Goal: Transaction & Acquisition: Purchase product/service

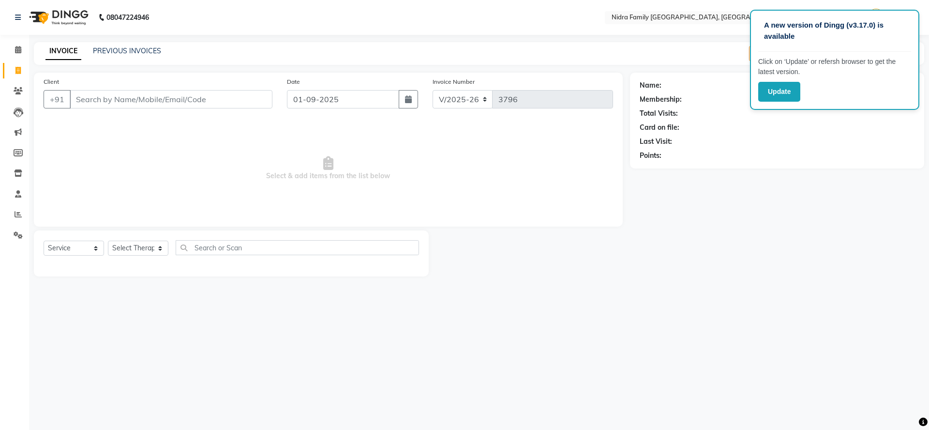
select select "591"
select select "service"
click at [124, 248] on select "Select Therapist [PERSON_NAME] [PERSON_NAME] [PERSON_NAME] [PERSON_NAME] [PERSO…" at bounding box center [138, 248] width 60 height 15
select select "21358"
click at [108, 241] on select "Select Therapist [PERSON_NAME] [PERSON_NAME] [PERSON_NAME] [PERSON_NAME] [PERSO…" at bounding box center [138, 248] width 60 height 15
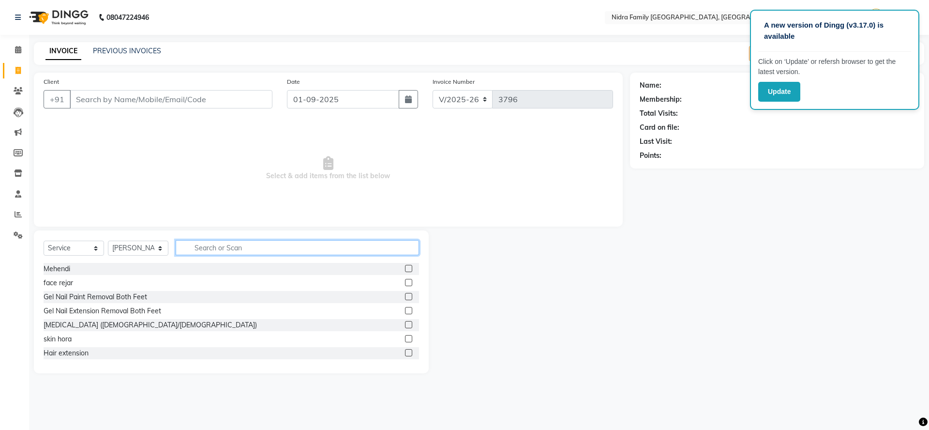
click at [333, 241] on input "text" at bounding box center [297, 247] width 243 height 15
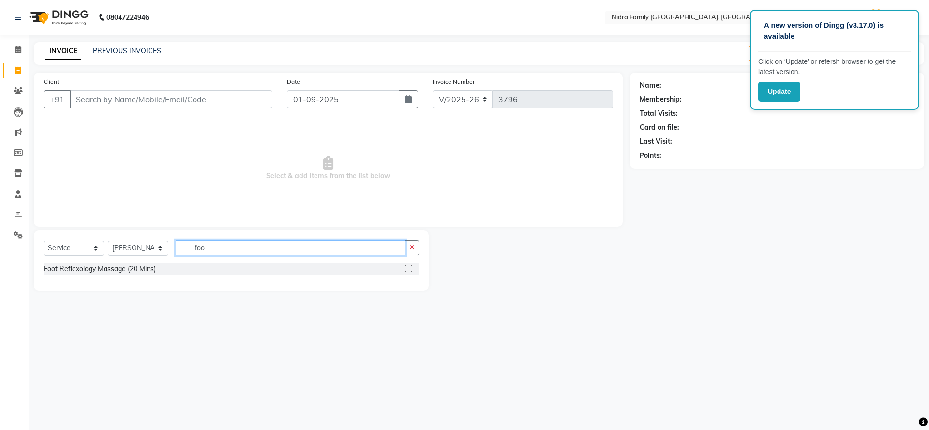
type input "foo"
click at [409, 268] on label at bounding box center [408, 268] width 7 height 7
click at [409, 268] on input "checkbox" at bounding box center [408, 269] width 6 height 6
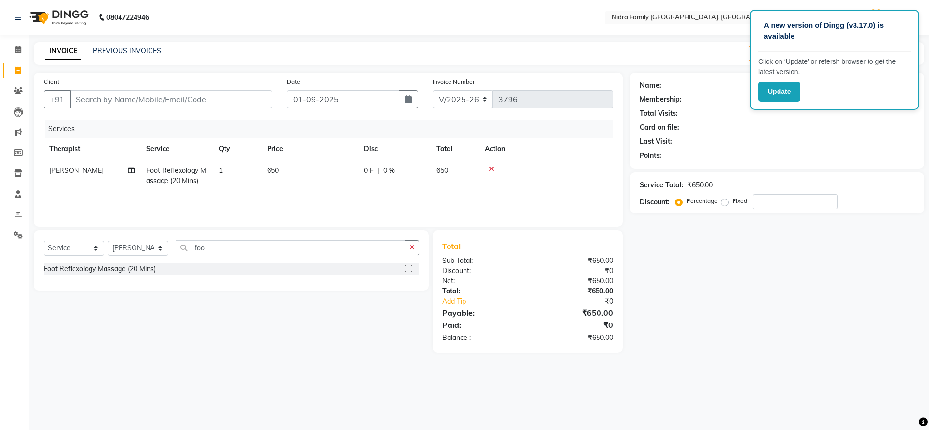
checkbox input "false"
click at [321, 259] on div "Select Service Product Membership Package Voucher Prepaid Gift Card Select Ther…" at bounding box center [232, 251] width 376 height 23
click at [322, 254] on input "foo" at bounding box center [291, 247] width 230 height 15
type input "f"
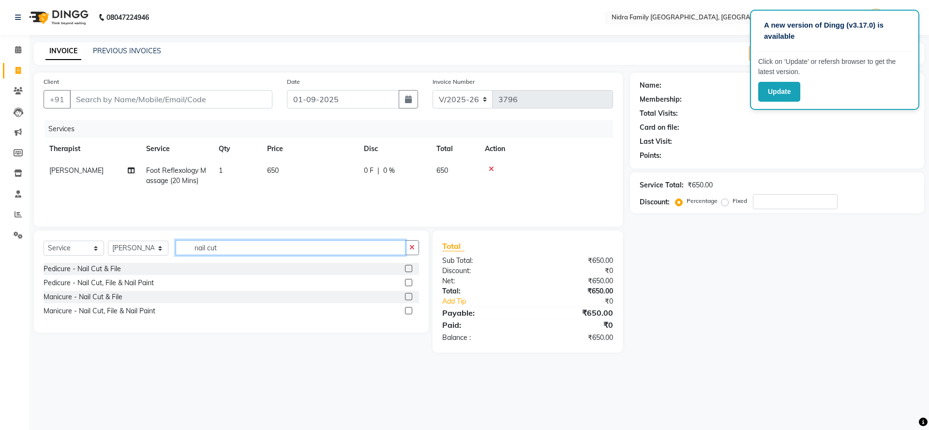
type input "nail cut"
click at [408, 297] on label at bounding box center [408, 296] width 7 height 7
click at [408, 297] on input "checkbox" at bounding box center [408, 297] width 6 height 6
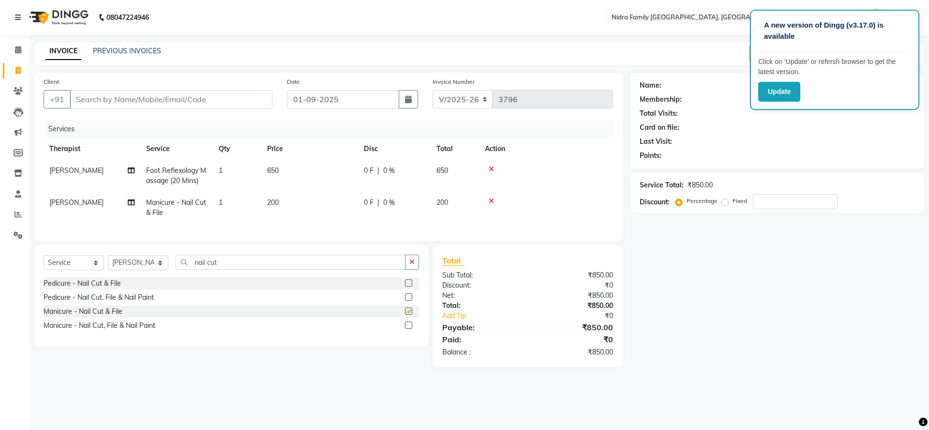
checkbox input "false"
click at [312, 270] on input "nail cut" at bounding box center [291, 262] width 230 height 15
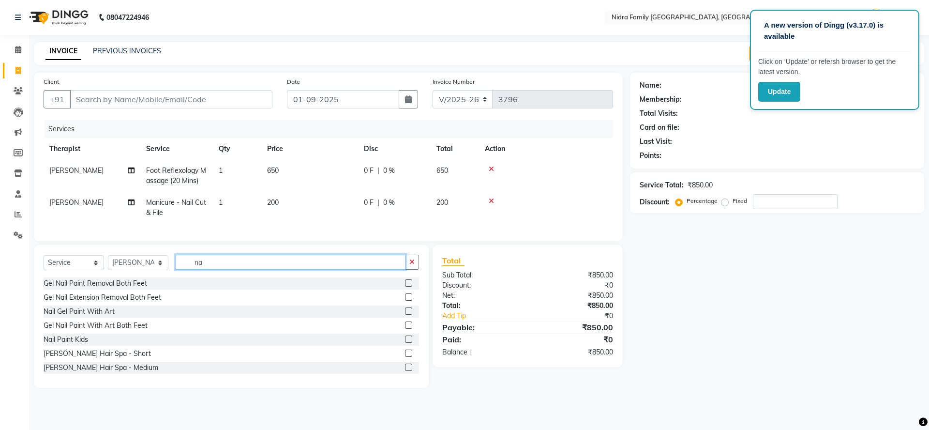
type input "n"
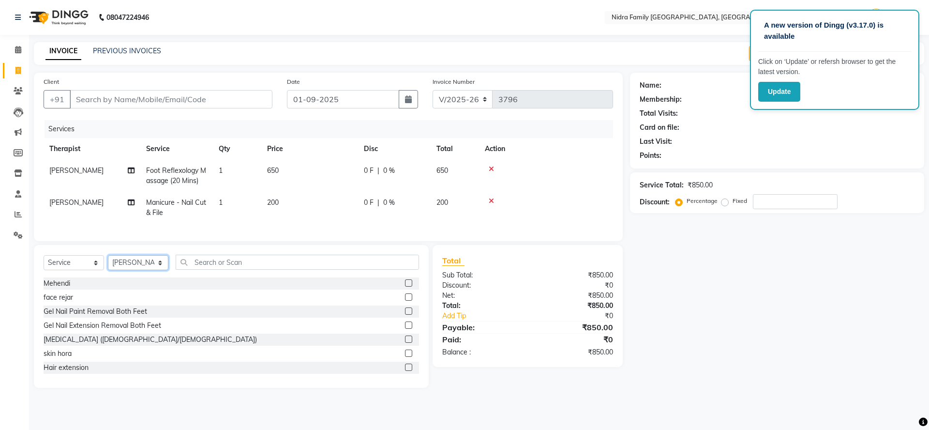
click at [152, 270] on select "Select Therapist [PERSON_NAME] [PERSON_NAME] [PERSON_NAME] [PERSON_NAME] [PERSO…" at bounding box center [138, 262] width 60 height 15
select select "8270"
click at [108, 265] on select "Select Therapist [PERSON_NAME] [PERSON_NAME] [PERSON_NAME] [PERSON_NAME] [PERSO…" at bounding box center [138, 262] width 60 height 15
click at [267, 270] on input "text" at bounding box center [297, 262] width 243 height 15
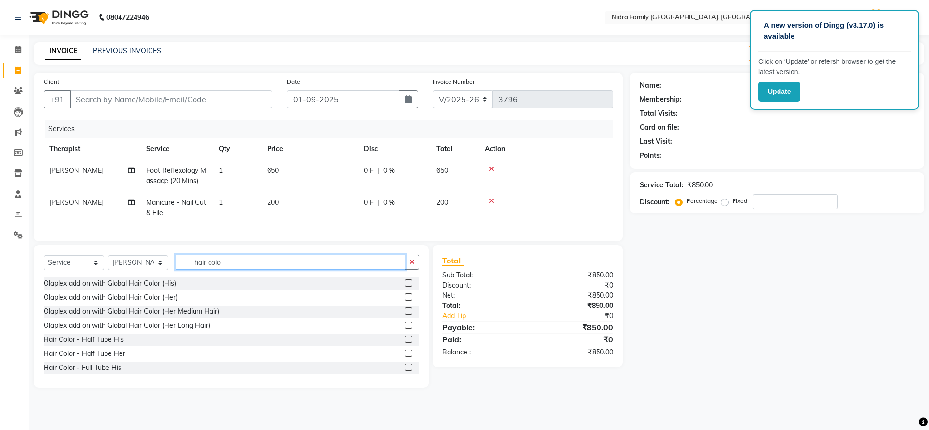
type input "hair colo"
click at [405, 343] on label at bounding box center [408, 338] width 7 height 7
click at [405, 343] on input "checkbox" at bounding box center [408, 339] width 6 height 6
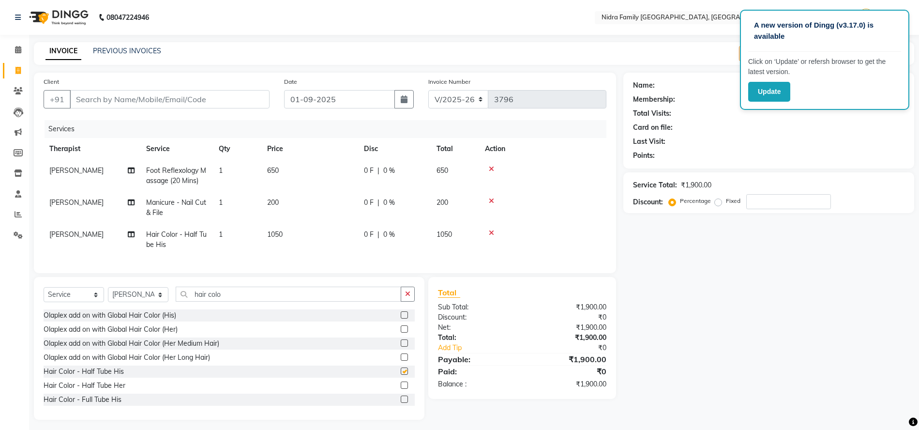
checkbox input "false"
click at [180, 102] on input "Client" at bounding box center [170, 99] width 200 height 18
click at [229, 302] on input "hair colo" at bounding box center [289, 294] width 226 height 15
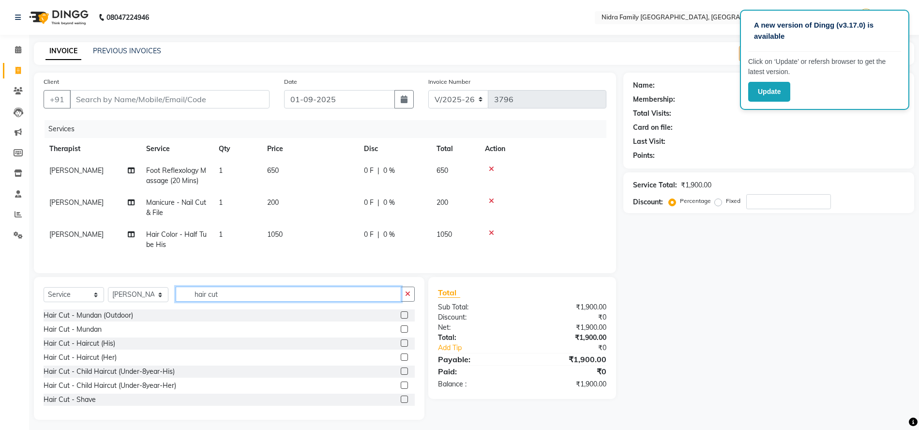
type input "hair cut"
click at [401, 347] on label at bounding box center [404, 342] width 7 height 7
click at [401, 347] on input "checkbox" at bounding box center [404, 343] width 6 height 6
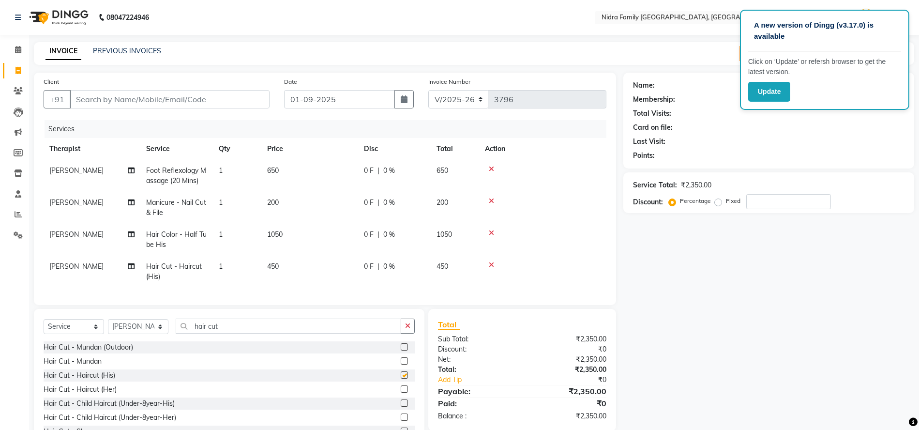
checkbox input "false"
click at [177, 97] on input "Client" at bounding box center [170, 99] width 200 height 18
type input "r"
type input "0"
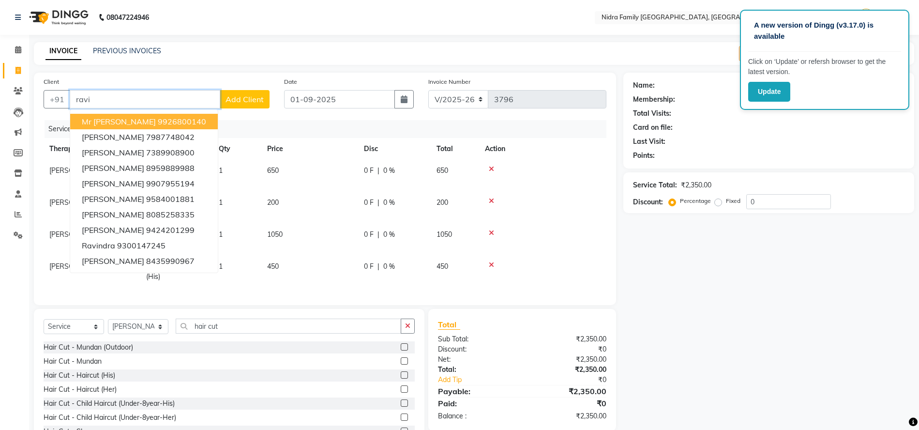
scroll to position [46, 0]
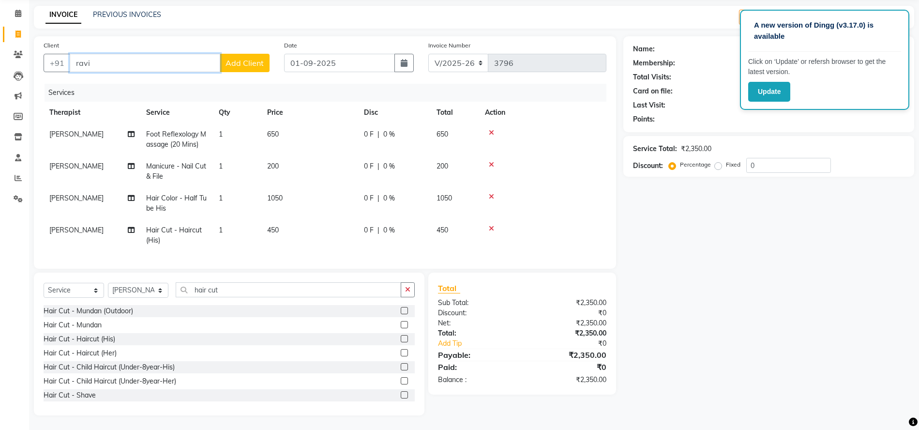
type input "ravi"
click at [783, 160] on input "0" at bounding box center [788, 165] width 85 height 15
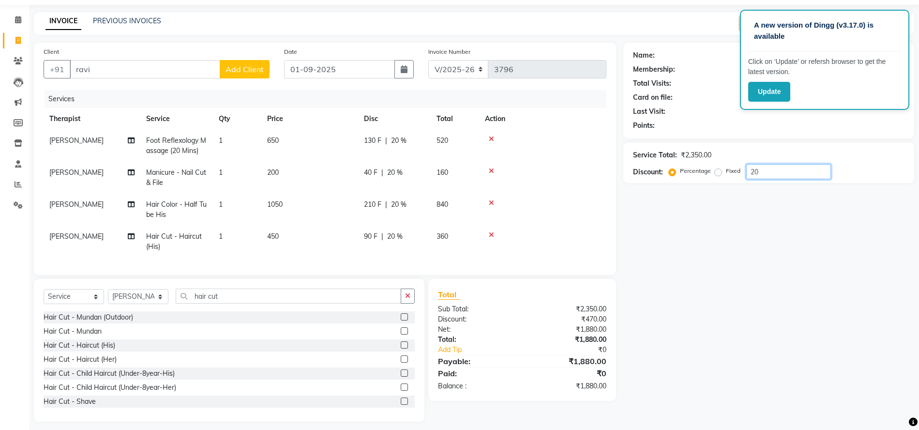
scroll to position [32, 0]
type input "20"
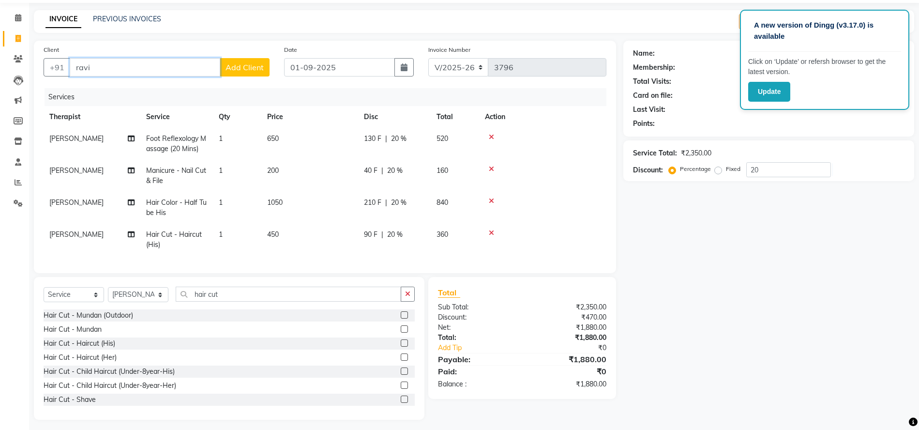
click at [170, 68] on input "ravi" at bounding box center [145, 67] width 151 height 18
type input "ravi"
type input "0"
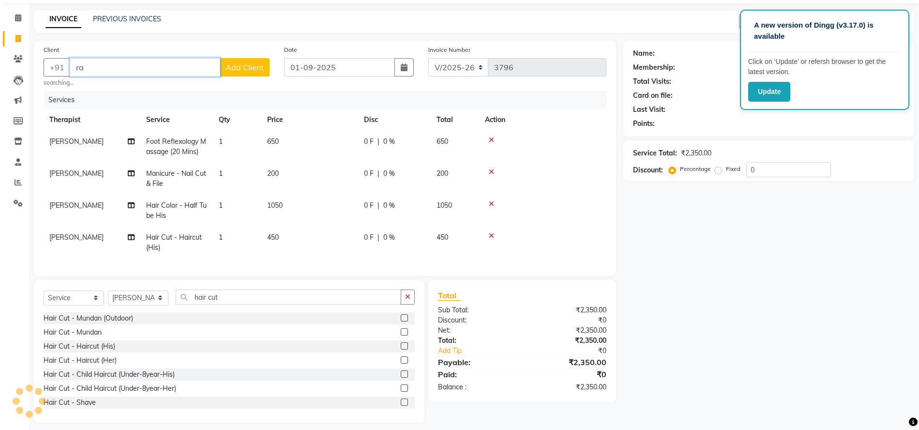
type input "r"
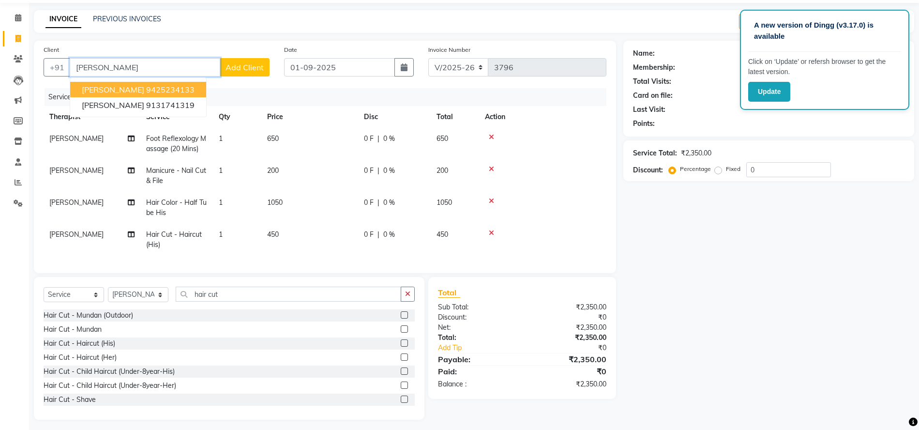
click at [159, 90] on ngb-highlight "9425234133" at bounding box center [170, 90] width 48 height 10
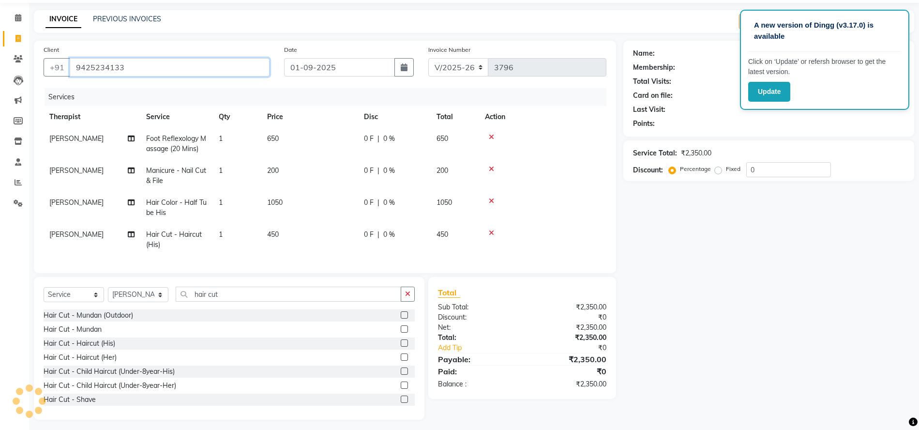
type input "9425234133"
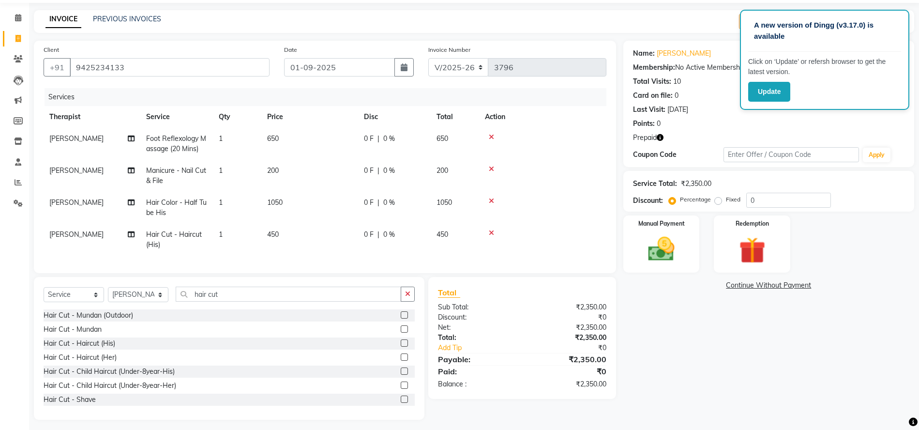
click at [659, 137] on icon "button" at bounding box center [660, 137] width 7 height 7
click at [570, 166] on div at bounding box center [543, 169] width 116 height 7
click at [765, 197] on input "0" at bounding box center [788, 200] width 85 height 15
type input "20"
click at [671, 240] on img at bounding box center [661, 248] width 45 height 31
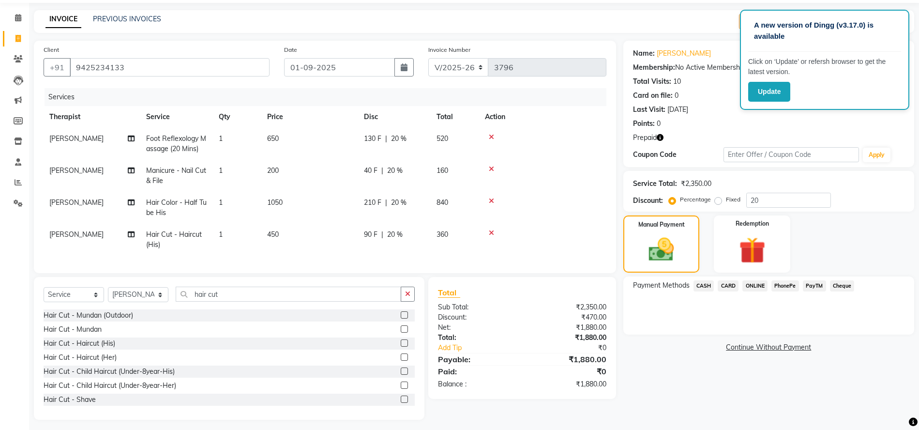
click at [708, 289] on span "CASH" at bounding box center [704, 285] width 21 height 11
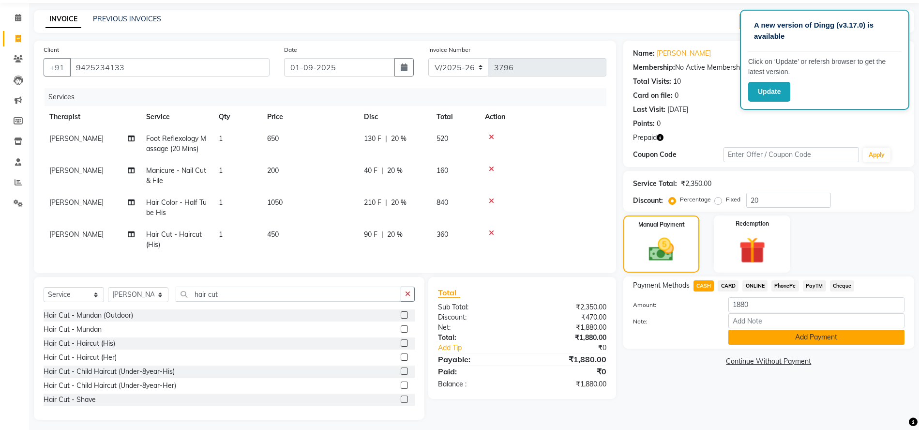
click at [814, 343] on button "Add Payment" at bounding box center [816, 337] width 176 height 15
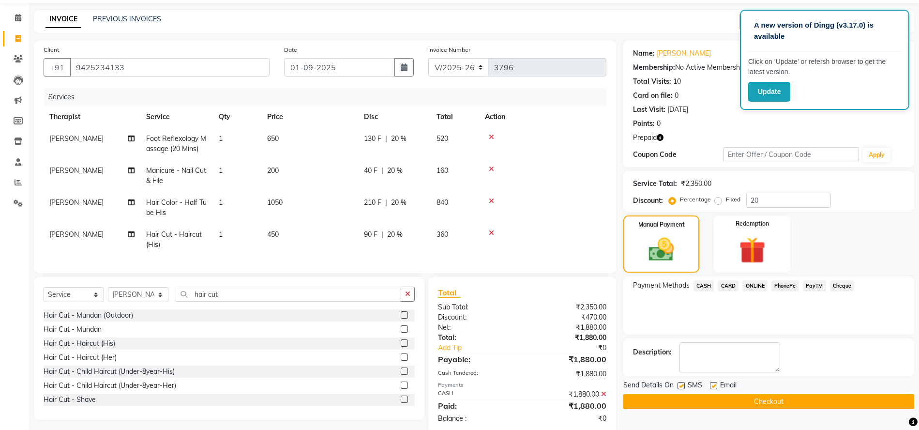
scroll to position [60, 0]
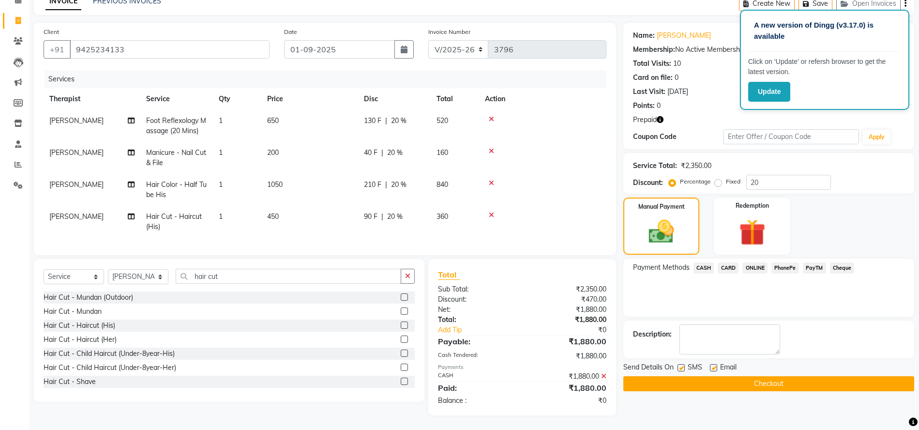
click at [879, 376] on button "Checkout" at bounding box center [768, 383] width 291 height 15
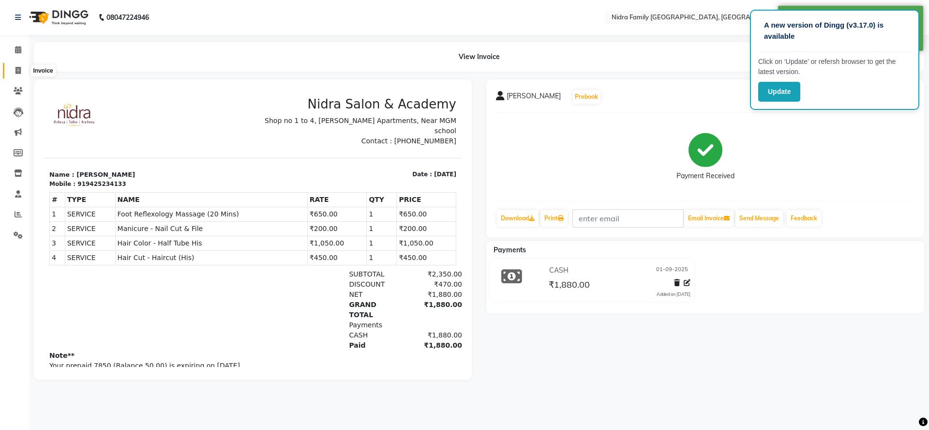
click at [15, 71] on icon at bounding box center [17, 70] width 5 height 7
select select "service"
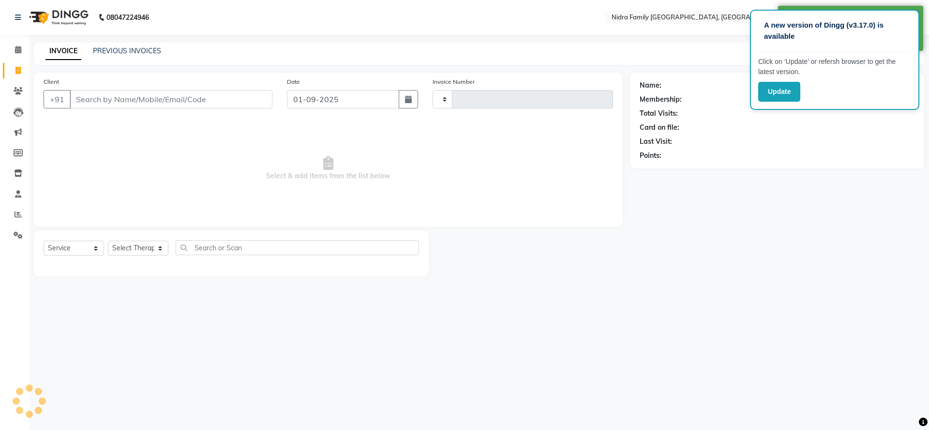
type input "3797"
select select "591"
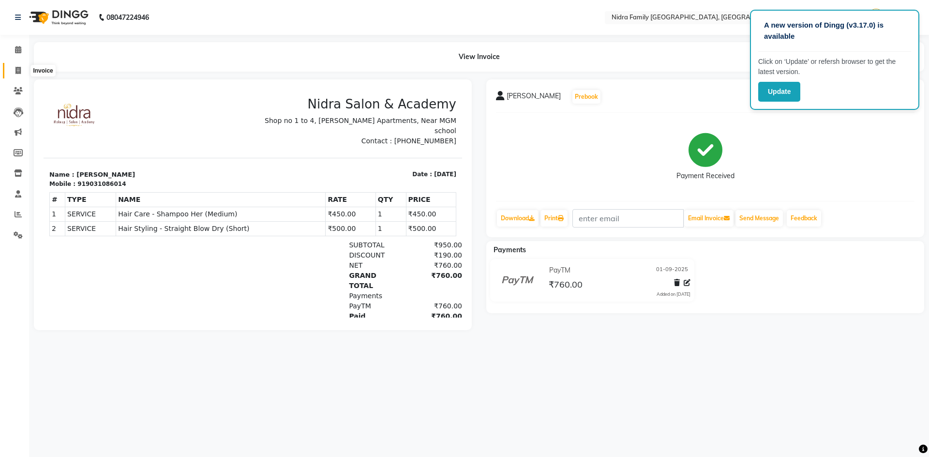
click at [13, 67] on span at bounding box center [18, 70] width 17 height 11
select select "service"
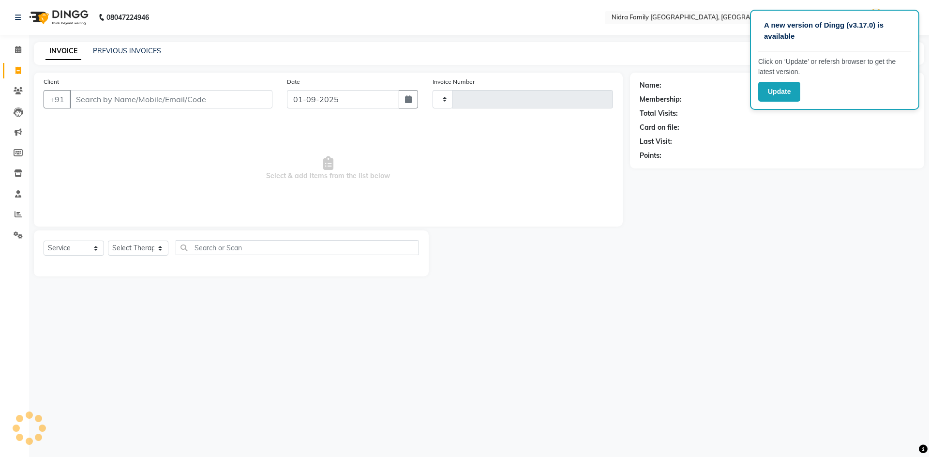
type input "3797"
select select "591"
click at [146, 49] on link "PREVIOUS INVOICES" at bounding box center [127, 50] width 68 height 9
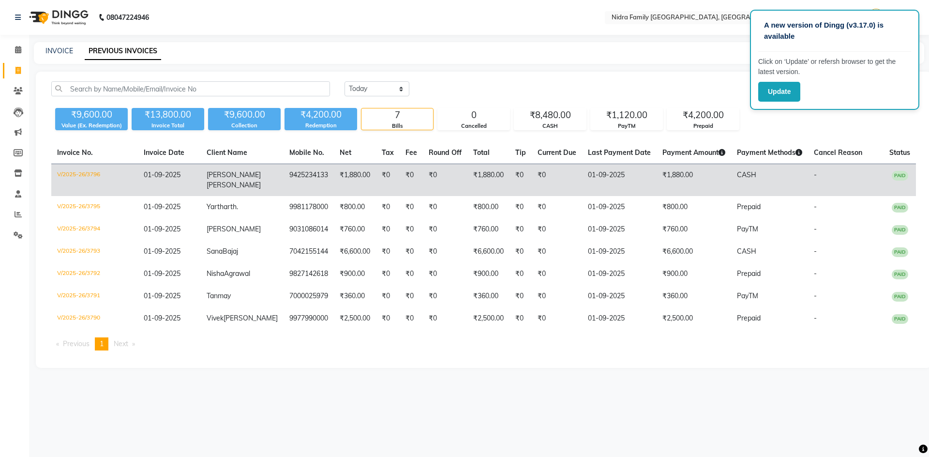
click at [731, 183] on td "CASH" at bounding box center [769, 180] width 77 height 32
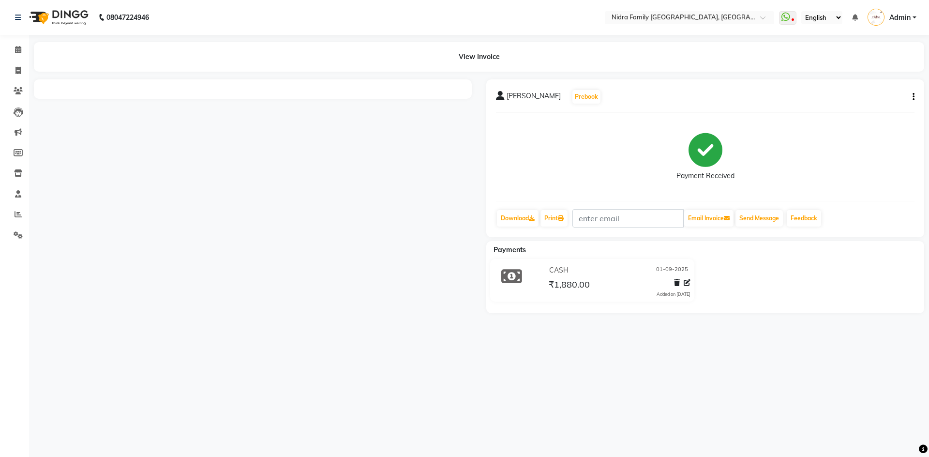
click at [914, 97] on icon "button" at bounding box center [914, 97] width 2 height 0
click at [830, 108] on div "Edit Invoice" at bounding box center [849, 109] width 99 height 12
select select "service"
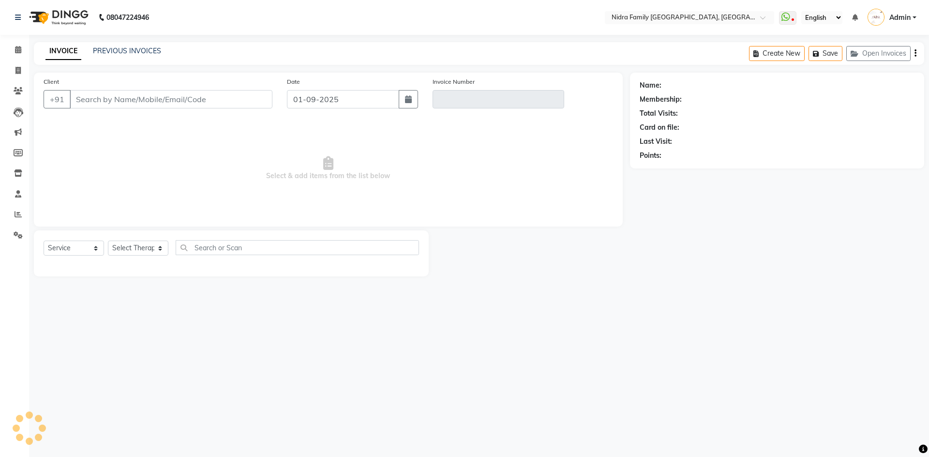
type input "9425234133"
type input "V/2025-26/3796"
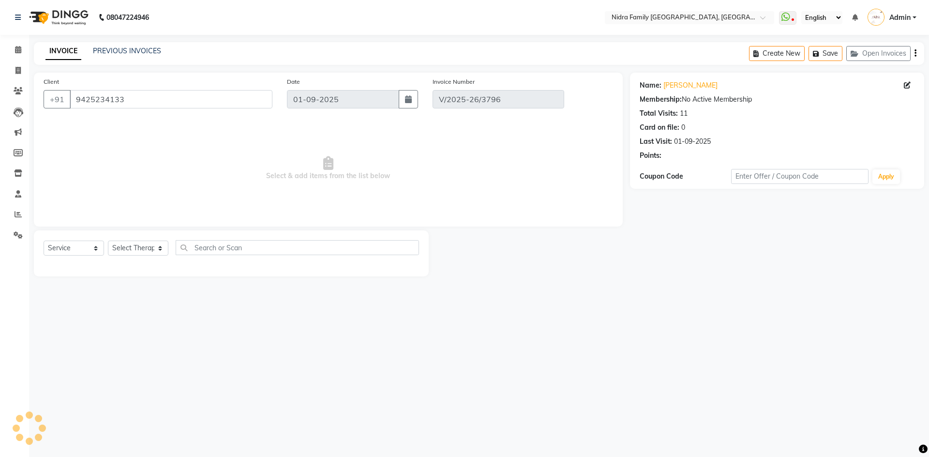
select select "select"
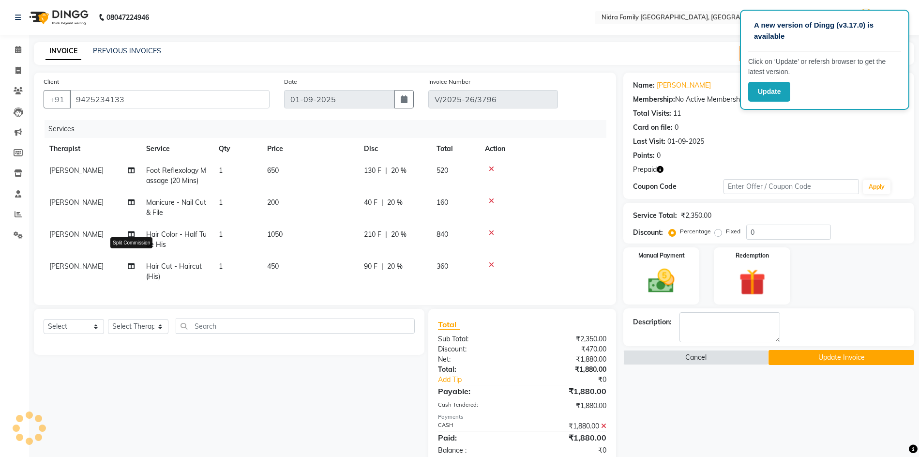
click at [132, 261] on span at bounding box center [131, 266] width 7 height 10
select select "8270"
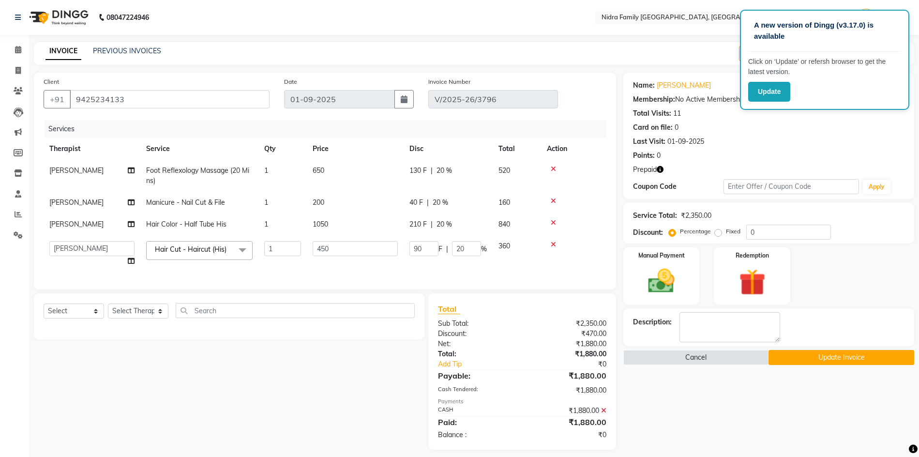
click at [133, 259] on icon at bounding box center [131, 260] width 7 height 7
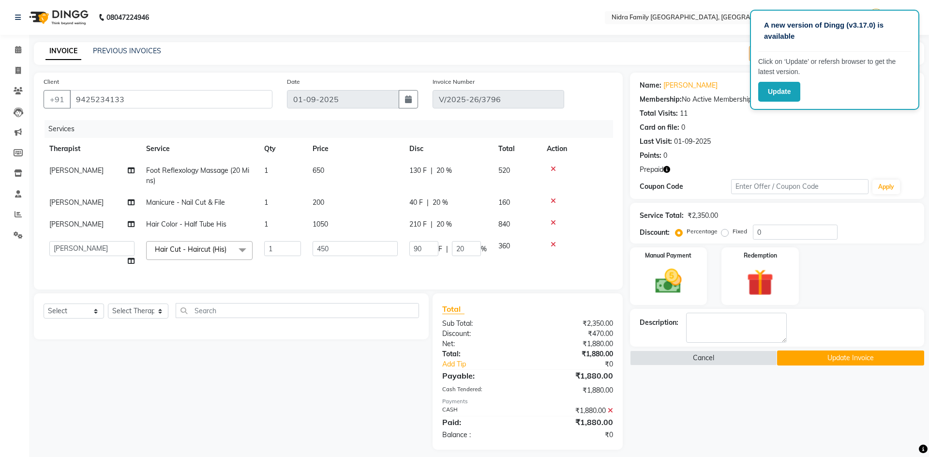
select select "8270"
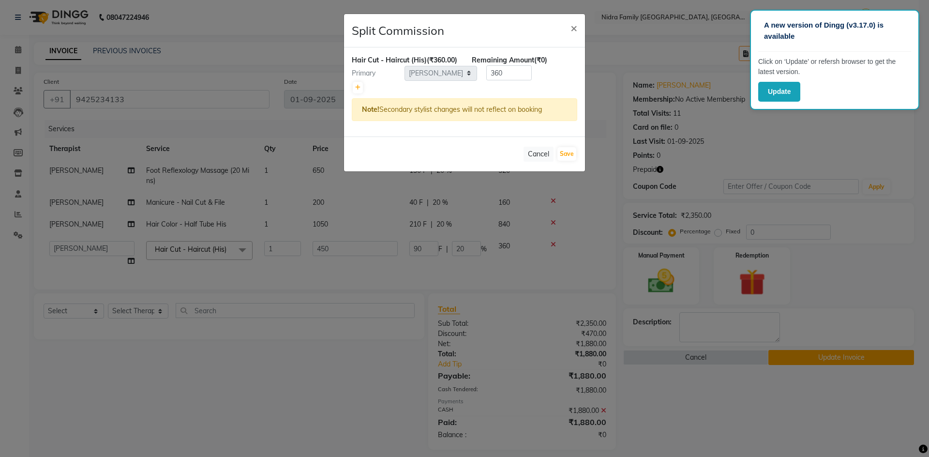
click at [177, 265] on ngb-modal-window "Split Commission × Hair Cut - Haircut (His) (₹360.00) Remaining Amount (₹0) Pri…" at bounding box center [464, 228] width 929 height 457
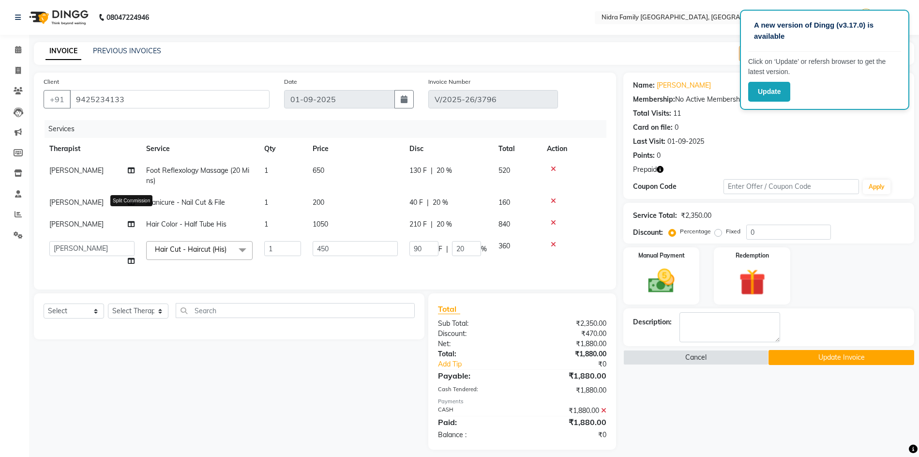
click at [131, 221] on icon at bounding box center [131, 224] width 7 height 7
select select "8270"
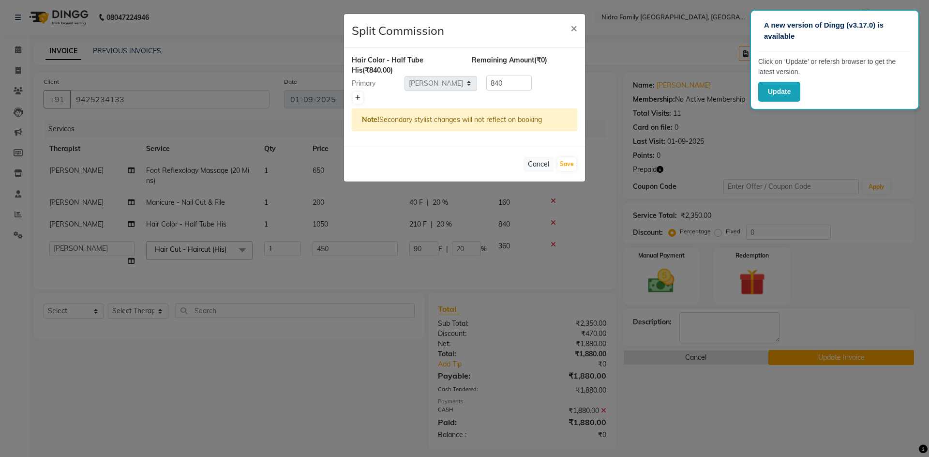
click at [361, 97] on link at bounding box center [358, 98] width 10 height 12
type input "420"
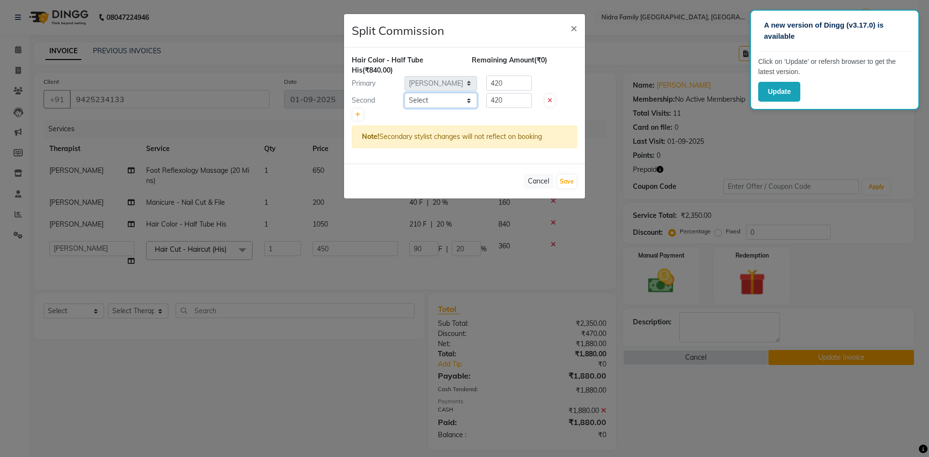
click at [426, 101] on select "Select Anchal anmol Ashok Chandni Chandrika Deepa Mam Indro Irshad Jyoti Khushi…" at bounding box center [441, 100] width 73 height 15
select select "21358"
click at [405, 93] on select "Select Anchal anmol Ashok Chandni Chandrika Deepa Mam Indro Irshad Jyoti Khushi…" at bounding box center [441, 100] width 73 height 15
click at [500, 97] on input "420" at bounding box center [508, 100] width 45 height 15
click at [503, 99] on input "420" at bounding box center [508, 100] width 45 height 15
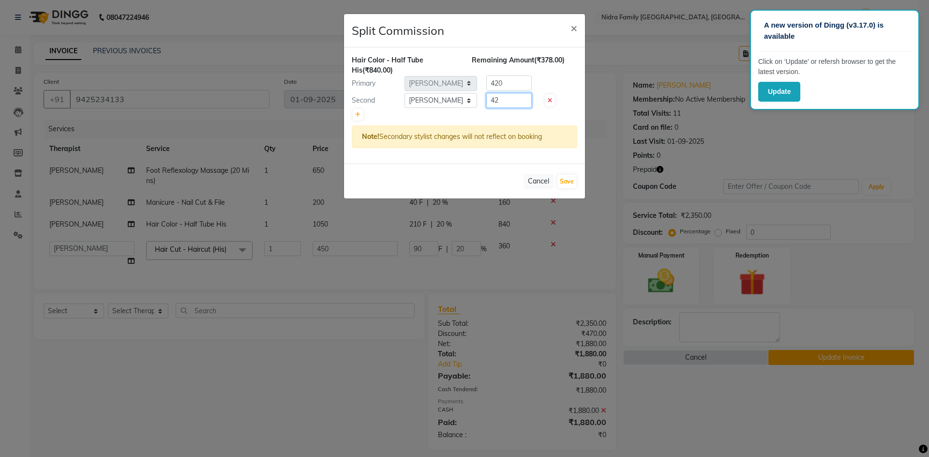
type input "4"
type input "160"
click at [515, 83] on input "420" at bounding box center [508, 82] width 45 height 15
type input "4"
type input "680"
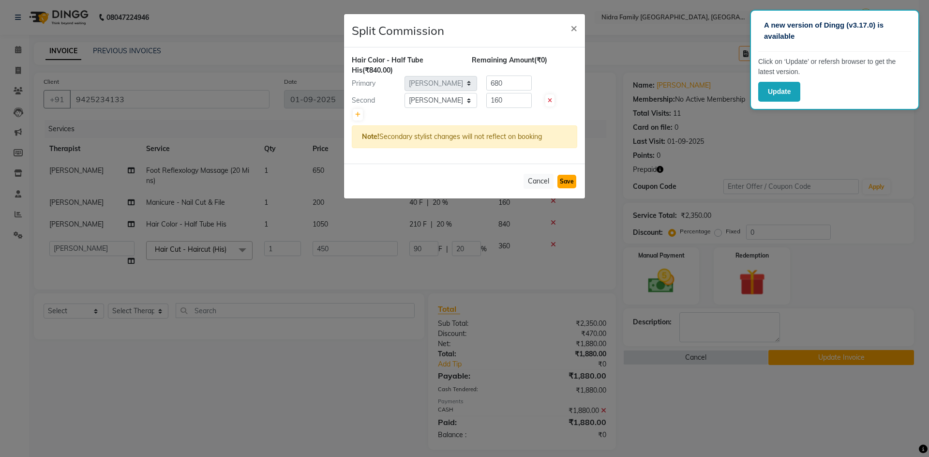
click at [562, 178] on button "Save" at bounding box center [567, 182] width 19 height 14
select select "Select"
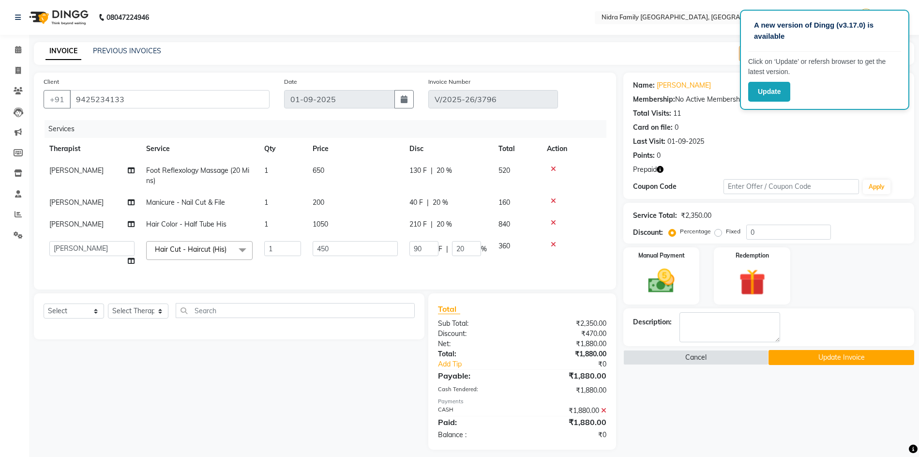
click at [862, 354] on button "Update Invoice" at bounding box center [842, 357] width 146 height 15
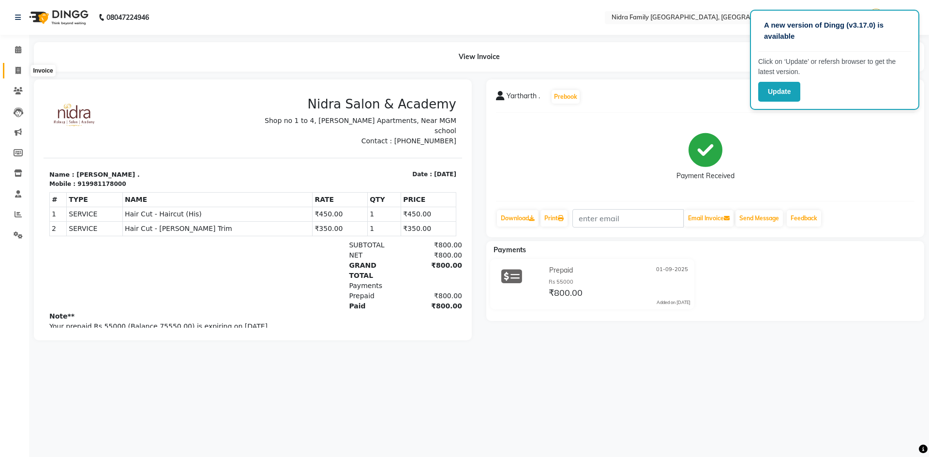
click at [15, 71] on icon at bounding box center [17, 70] width 5 height 7
select select "service"
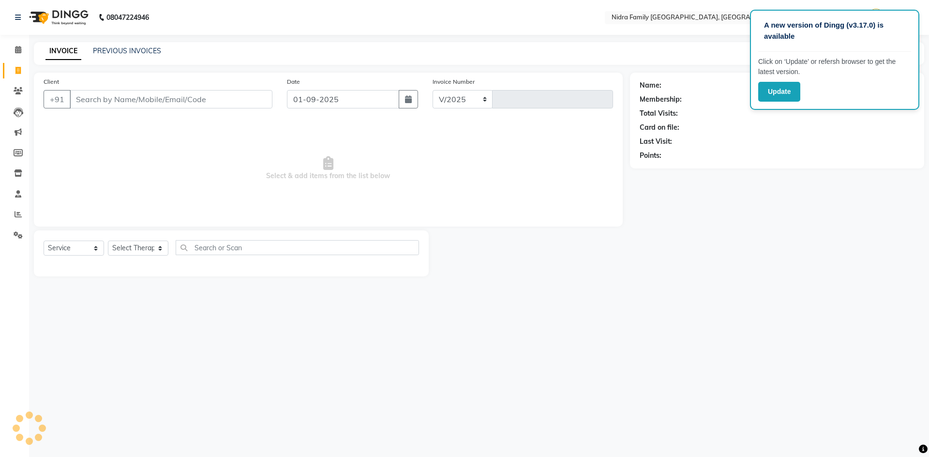
select select "591"
type input "3797"
click at [149, 250] on select "Select Therapist [PERSON_NAME] [PERSON_NAME] [PERSON_NAME] [PERSON_NAME] [PERSO…" at bounding box center [138, 248] width 60 height 15
select select "83326"
click at [108, 241] on select "Select Therapist [PERSON_NAME] [PERSON_NAME] [PERSON_NAME] [PERSON_NAME] [PERSO…" at bounding box center [138, 248] width 60 height 15
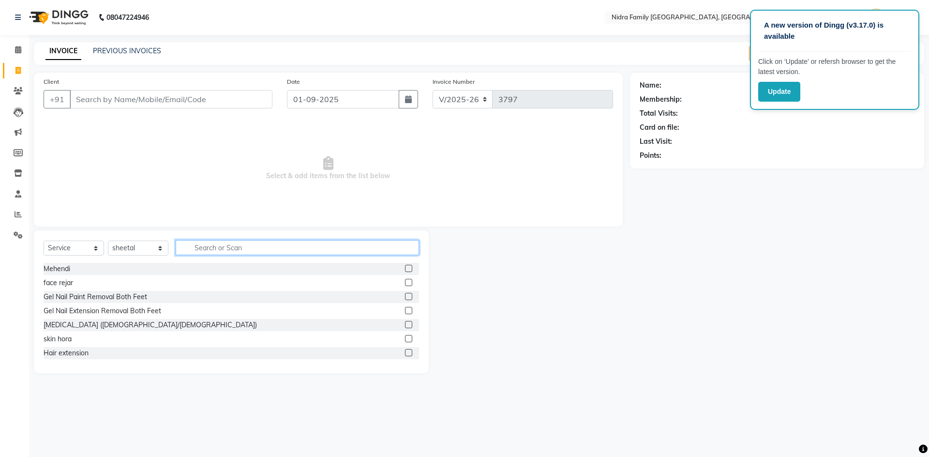
click at [223, 246] on input "text" at bounding box center [297, 247] width 243 height 15
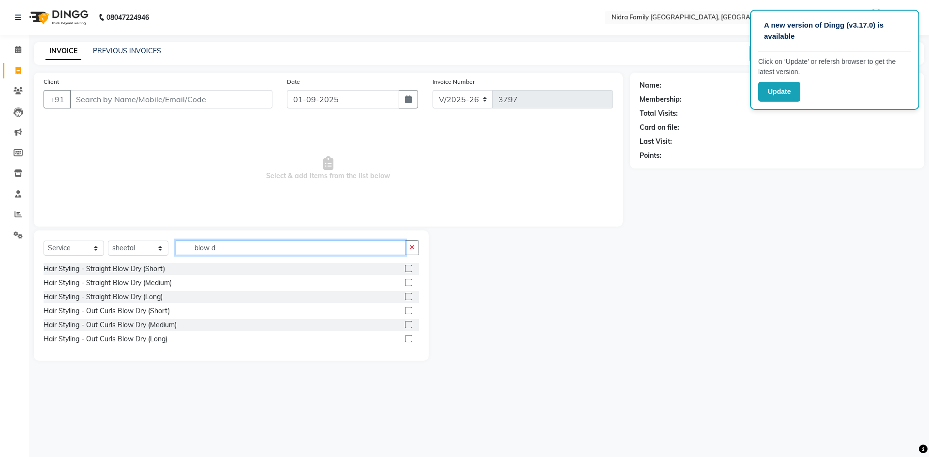
type input "blow d"
click at [409, 281] on label at bounding box center [408, 282] width 7 height 7
click at [409, 281] on input "checkbox" at bounding box center [408, 283] width 6 height 6
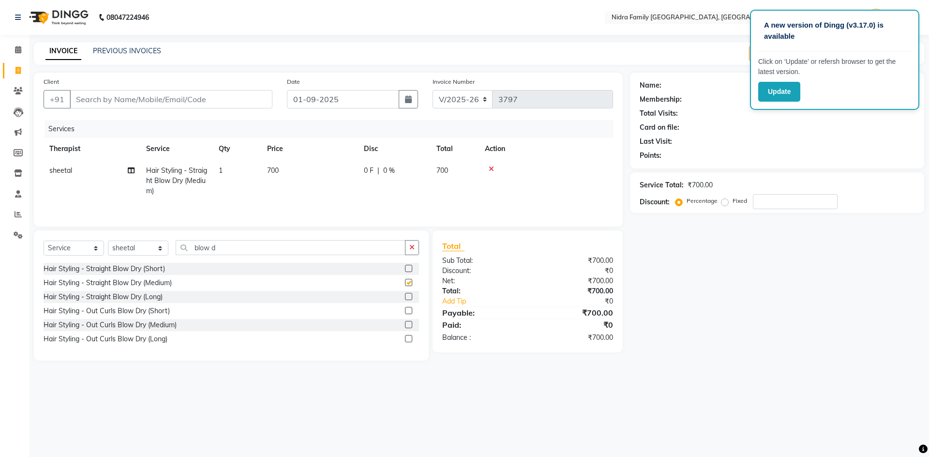
checkbox input "false"
click at [798, 204] on input "number" at bounding box center [795, 201] width 85 height 15
type input "20"
click at [239, 98] on input "Client" at bounding box center [171, 99] width 203 height 18
type input "j"
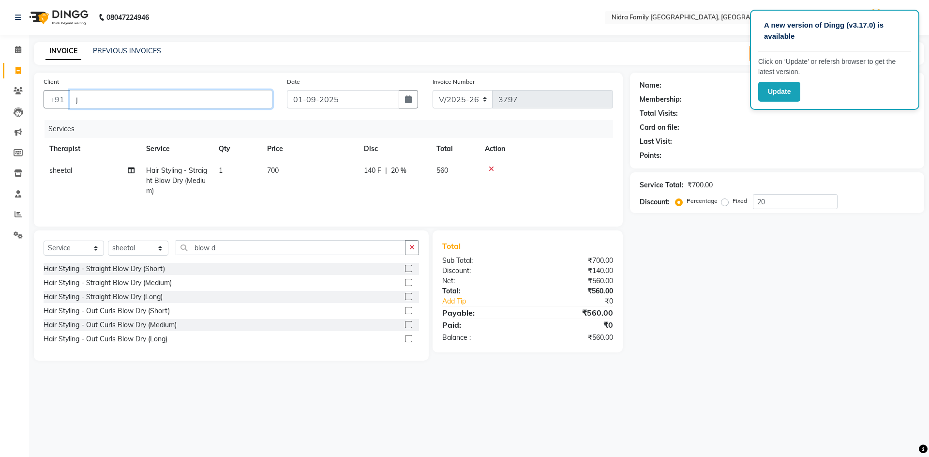
type input "0"
type input "j"
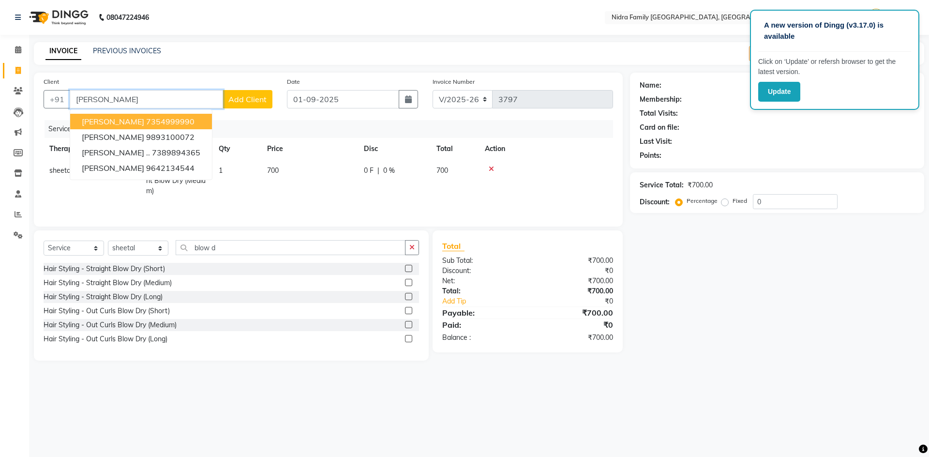
click at [189, 122] on ngb-highlight "7354999990" at bounding box center [170, 122] width 48 height 10
type input "7354999990"
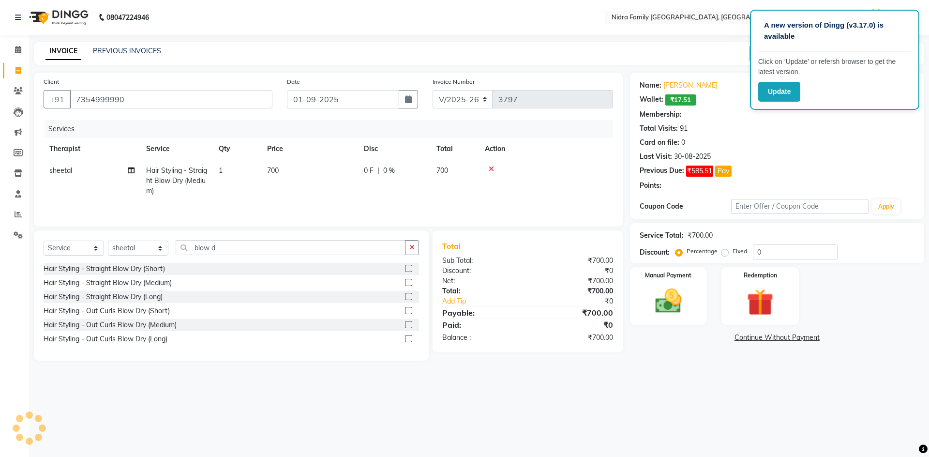
type input "15"
select select "1: Object"
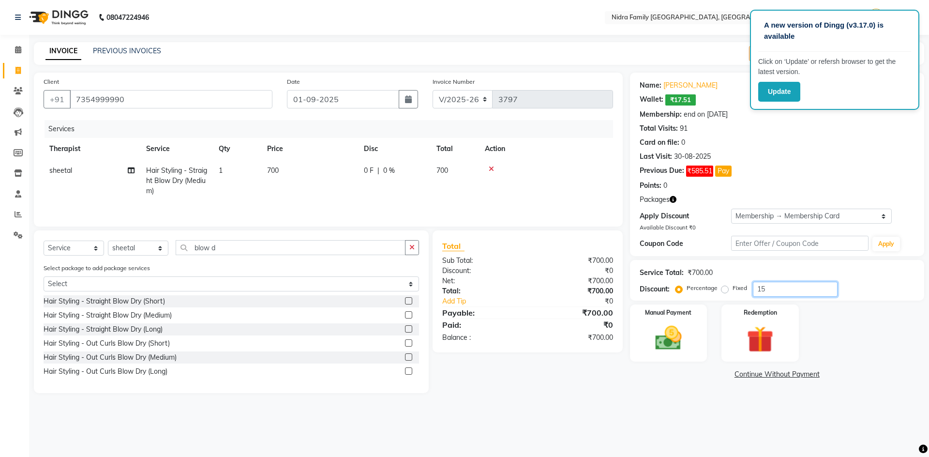
click at [800, 283] on input "15" at bounding box center [795, 289] width 85 height 15
type input "1"
type input "2"
click at [397, 162] on td "0 F | 0 %" at bounding box center [394, 181] width 73 height 42
click at [358, 162] on td "700" at bounding box center [309, 181] width 97 height 42
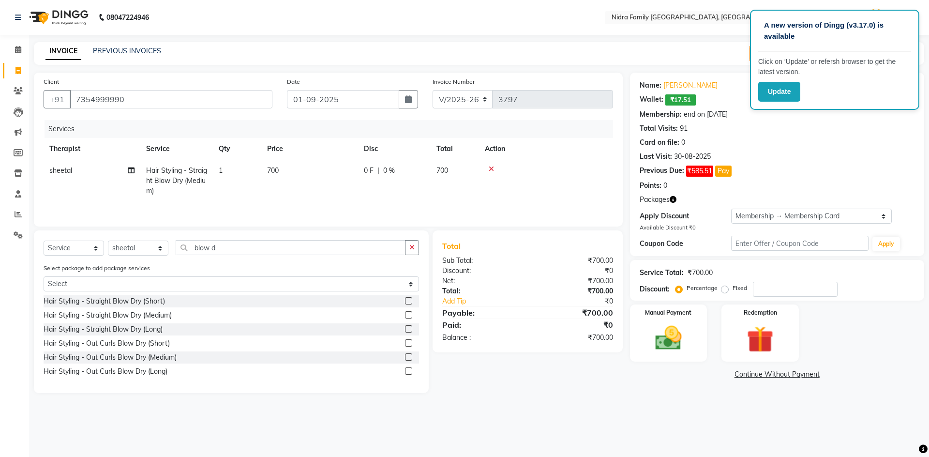
select select "83326"
click at [472, 174] on input "0" at bounding box center [466, 173] width 29 height 15
type input "20"
click at [491, 197] on tr "sheetal Hair Styling - Straight Blow Dry (Medium) 1 700 0 F | 0 % 700" at bounding box center [329, 181] width 570 height 42
click at [450, 169] on td "700" at bounding box center [455, 181] width 48 height 42
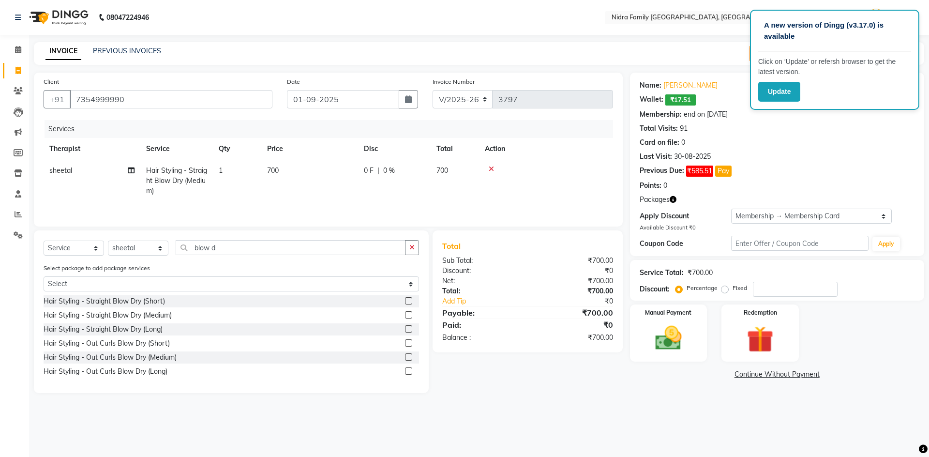
select select "83326"
click at [469, 171] on input "0" at bounding box center [466, 173] width 29 height 15
type input "0"
type input "20"
click at [476, 200] on tr "sheetal Hair Styling - Straight Blow Dry (Medium) 1 700 0 F | 0 % 700" at bounding box center [329, 181] width 570 height 42
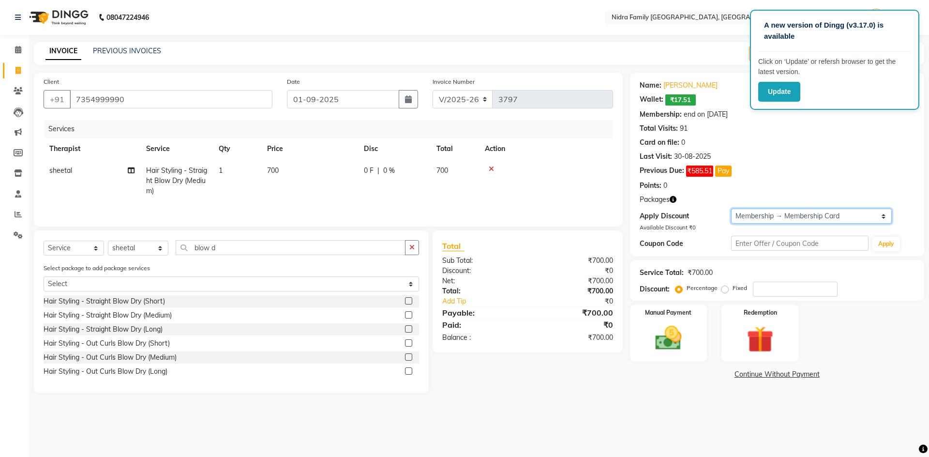
click at [771, 215] on select "Select Membership → Membership Card" at bounding box center [811, 216] width 161 height 15
select select "0:"
click at [731, 209] on select "Select Membership → Membership Card" at bounding box center [811, 216] width 161 height 15
type input "0"
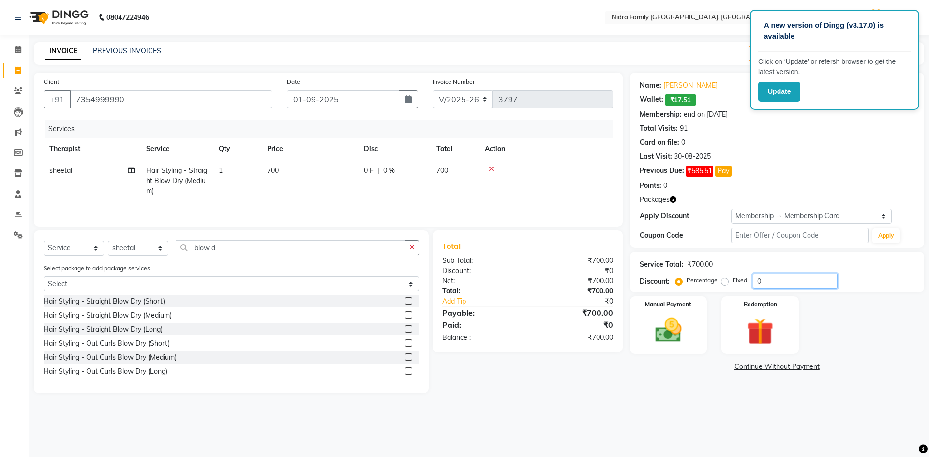
click at [785, 276] on input "0" at bounding box center [795, 280] width 85 height 15
type input "20"
click at [669, 325] on img at bounding box center [668, 330] width 45 height 32
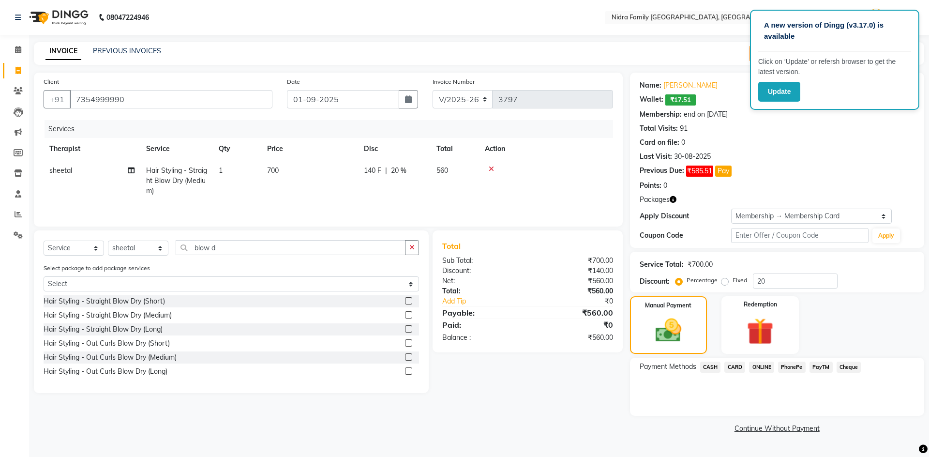
click at [702, 369] on span "CASH" at bounding box center [710, 367] width 21 height 11
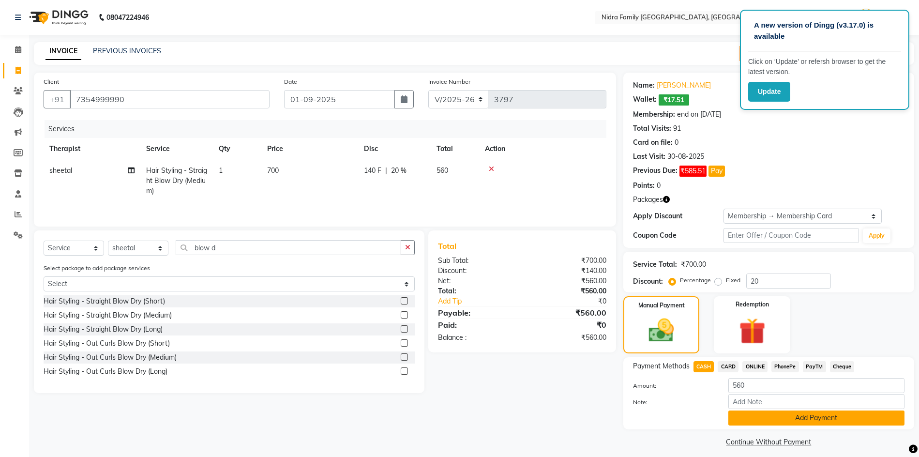
click at [795, 418] on button "Add Payment" at bounding box center [816, 417] width 176 height 15
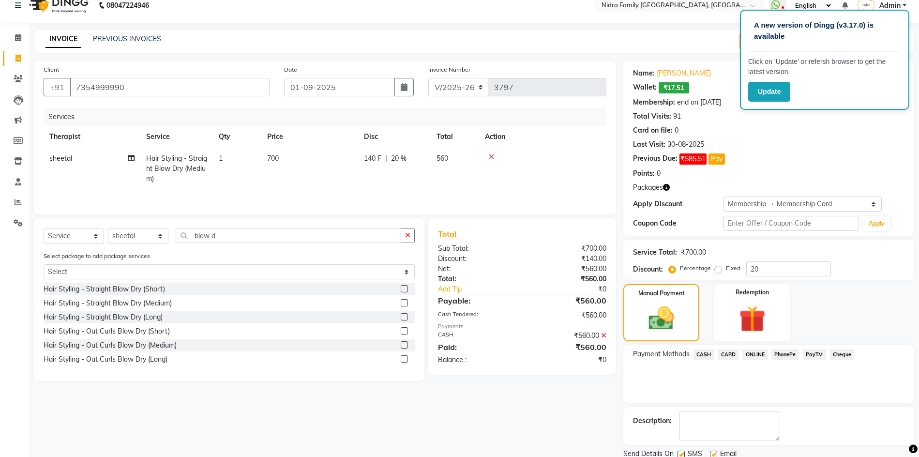
click at [815, 434] on div "Description:" at bounding box center [769, 426] width 272 height 30
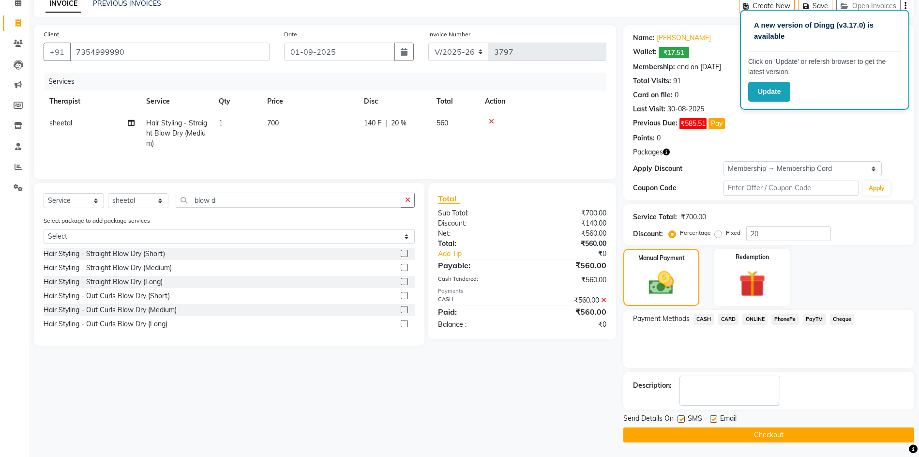
click at [816, 432] on button "Checkout" at bounding box center [768, 434] width 291 height 15
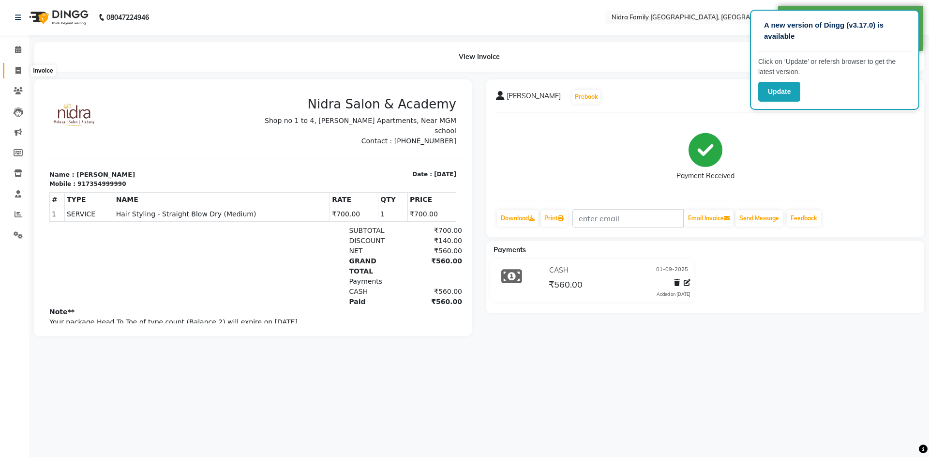
click at [17, 68] on icon at bounding box center [17, 70] width 5 height 7
select select "service"
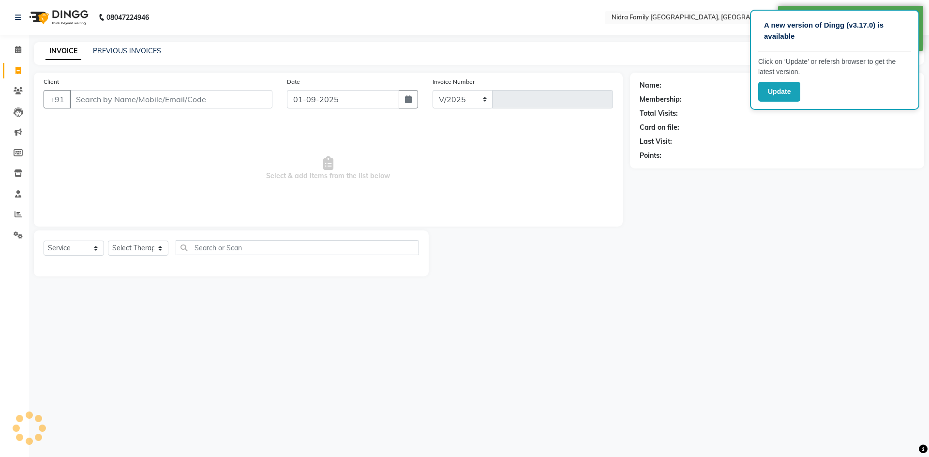
select select "591"
type input "3798"
click at [143, 48] on link "PREVIOUS INVOICES" at bounding box center [127, 50] width 68 height 9
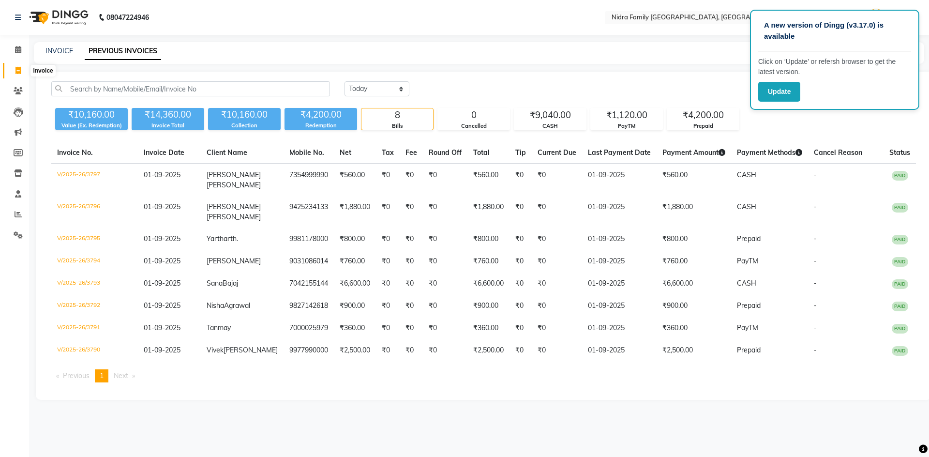
click at [18, 73] on icon at bounding box center [17, 70] width 5 height 7
select select "service"
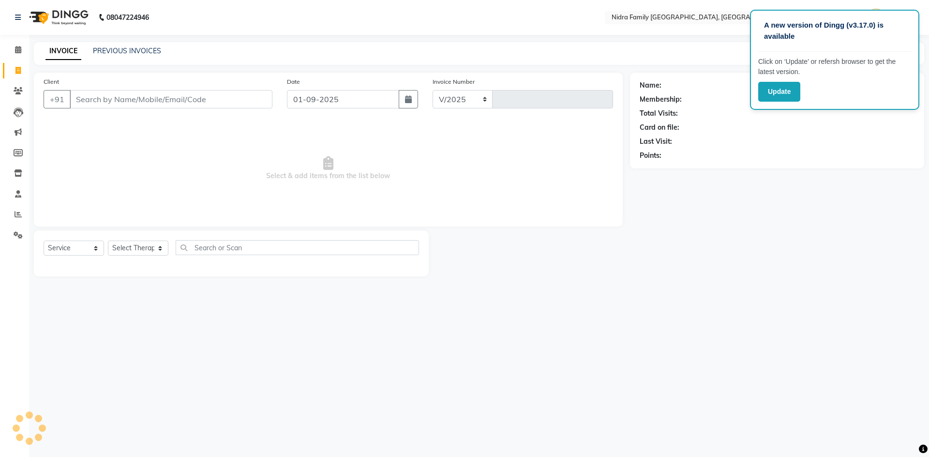
select select "591"
type input "3798"
click at [122, 251] on select "Select Therapist Anchal anmol Ashok Chandni Chandrika Deepa Mam Indro Irshad Jy…" at bounding box center [138, 248] width 60 height 15
select select "83326"
click at [108, 241] on select "Select Therapist Anchal anmol Ashok Chandni Chandrika Deepa Mam Indro Irshad Jy…" at bounding box center [138, 248] width 60 height 15
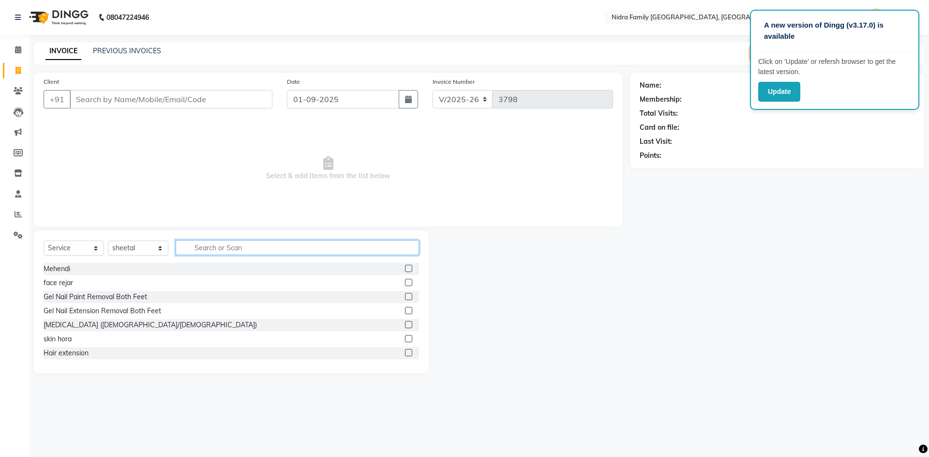
click at [211, 253] on input "text" at bounding box center [297, 247] width 243 height 15
type input "thre"
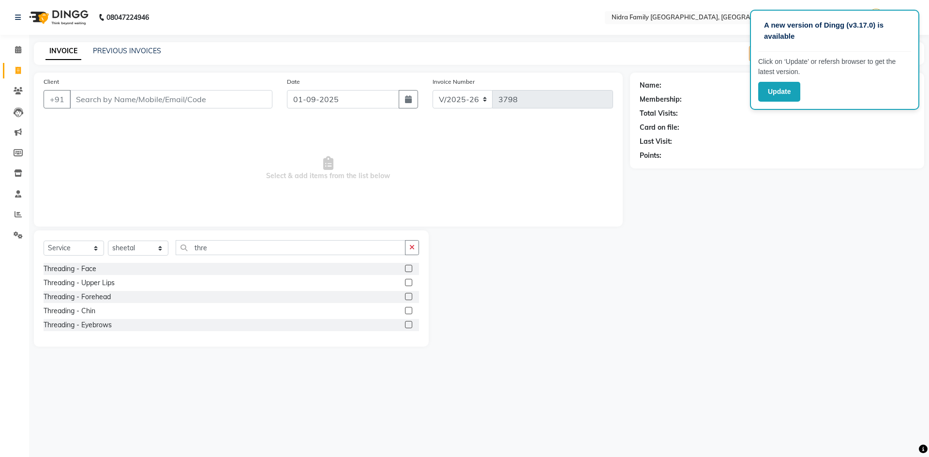
click at [409, 321] on label at bounding box center [408, 324] width 7 height 7
click at [409, 322] on input "checkbox" at bounding box center [408, 325] width 6 height 6
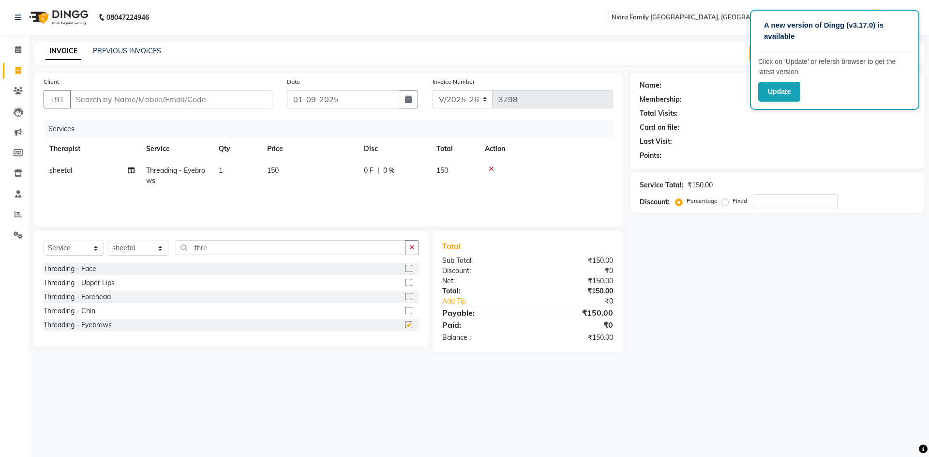
checkbox input "false"
click at [231, 96] on input "Client" at bounding box center [171, 99] width 203 height 18
type input "9"
type input "0"
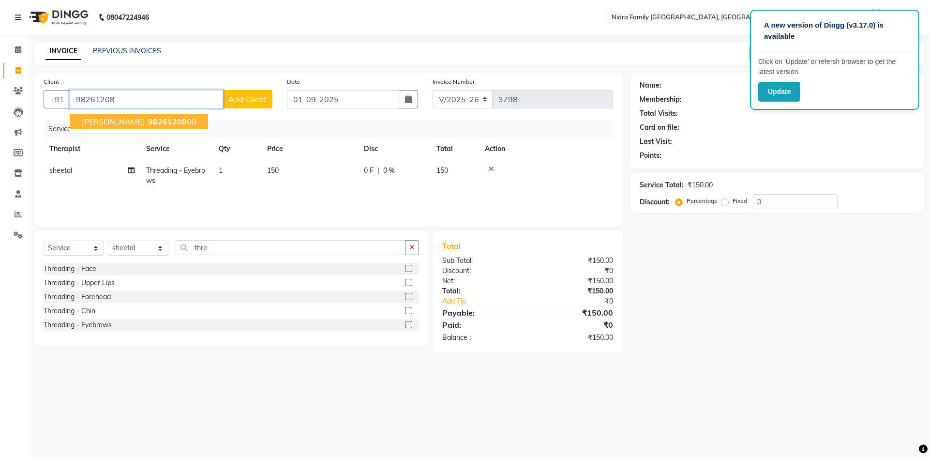
click at [199, 123] on button "Dhirendra Jain Ji 98261208 00" at bounding box center [139, 121] width 138 height 15
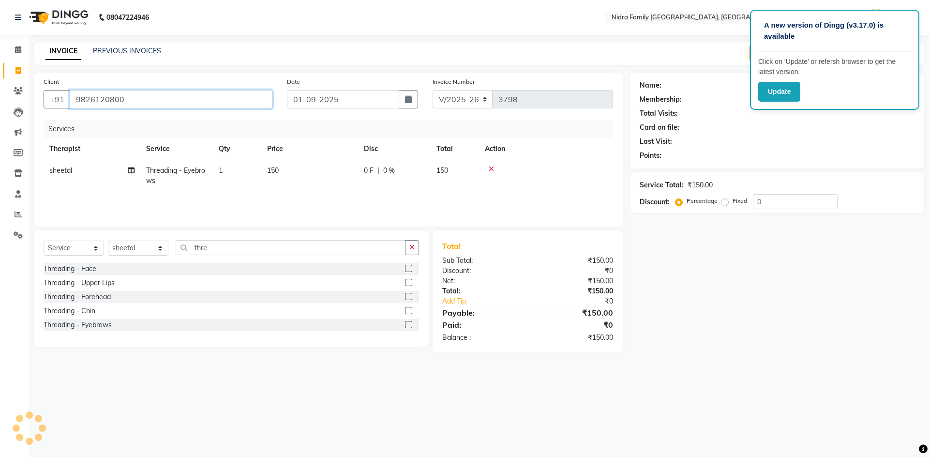
type input "9826120800"
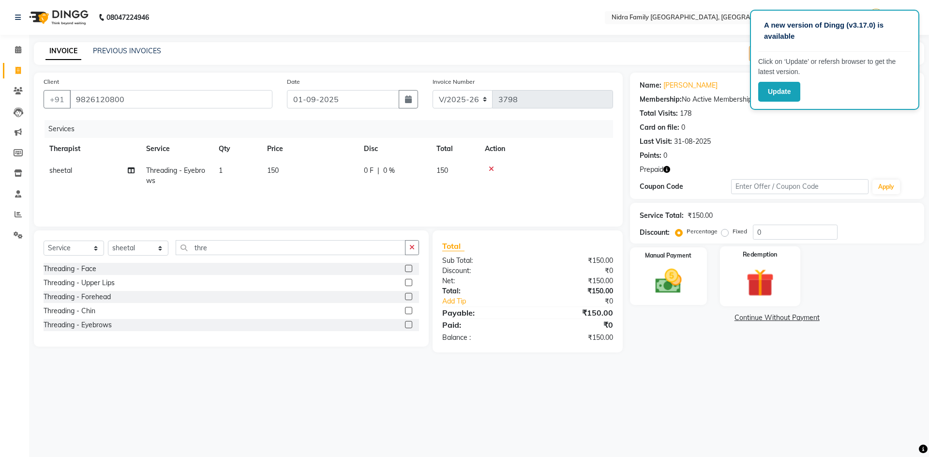
click at [756, 276] on img at bounding box center [760, 282] width 45 height 34
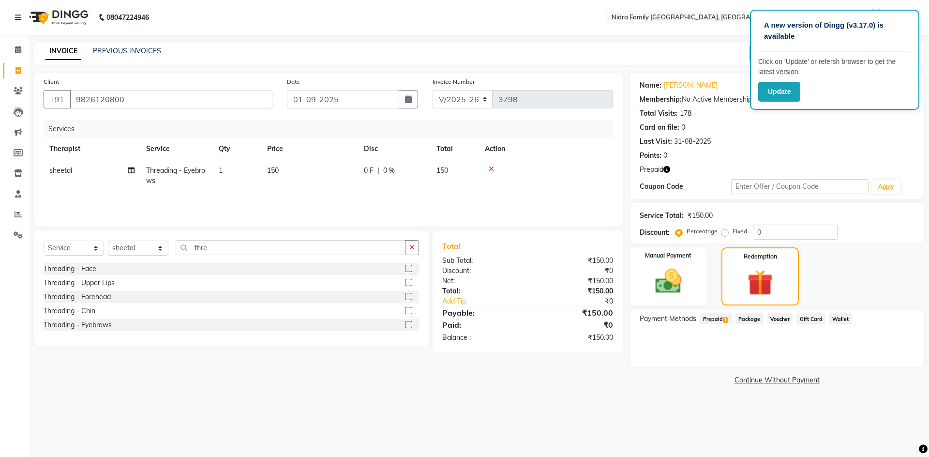
click at [724, 321] on span "Prepaid 1" at bounding box center [715, 318] width 31 height 11
click at [896, 362] on button "Add" at bounding box center [891, 357] width 35 height 16
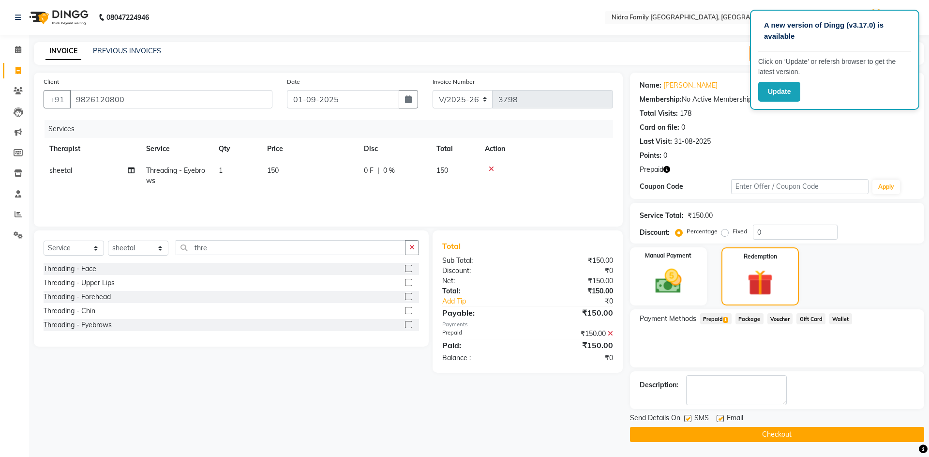
click at [878, 433] on button "Checkout" at bounding box center [777, 434] width 294 height 15
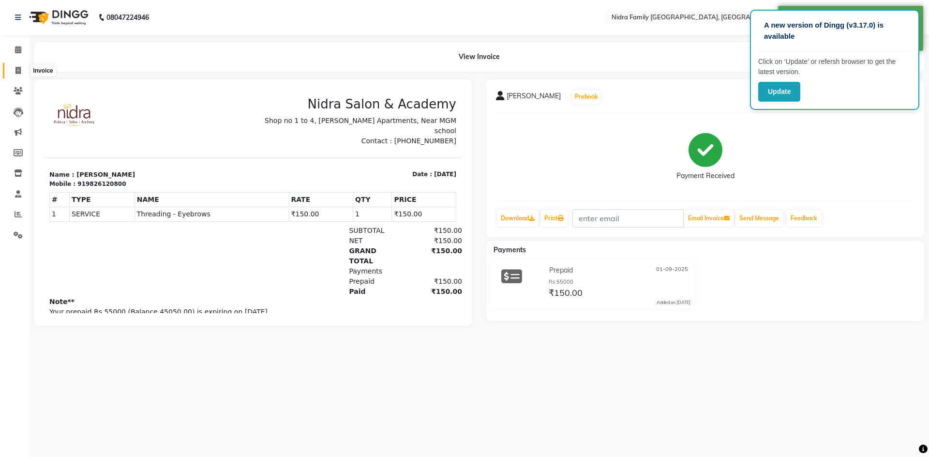
click at [21, 73] on icon at bounding box center [17, 70] width 5 height 7
select select "service"
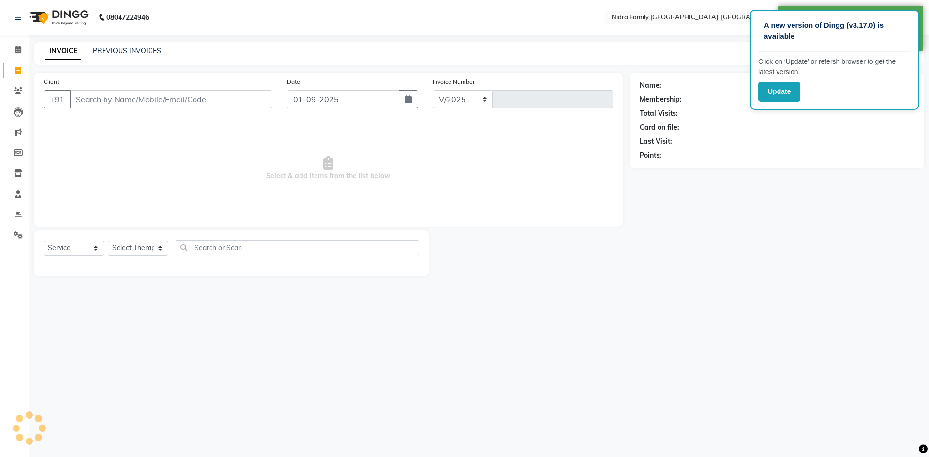
select select "591"
type input "3799"
click at [102, 54] on link "PREVIOUS INVOICES" at bounding box center [127, 50] width 68 height 9
